Goal: Task Accomplishment & Management: Manage account settings

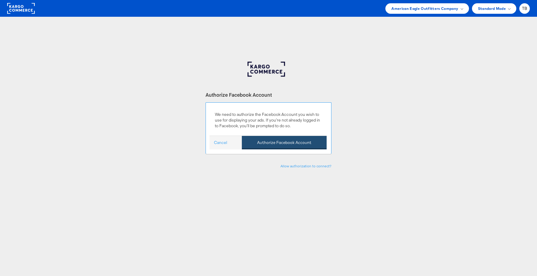
click at [279, 146] on button "Authorize Facebook Account" at bounding box center [284, 142] width 85 height 13
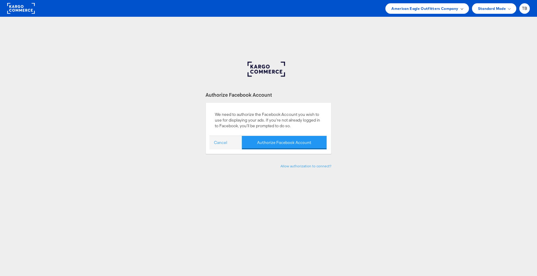
click at [419, 9] on span "American Eagle Outfitters Company" at bounding box center [425, 8] width 67 height 6
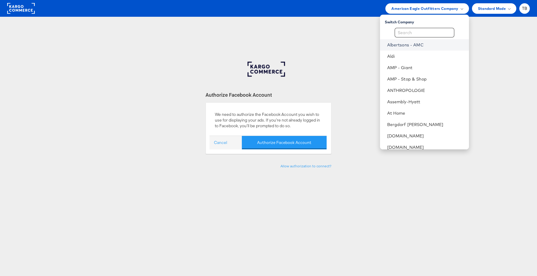
click at [417, 46] on link "Albertsons - AMC" at bounding box center [425, 45] width 77 height 6
